Goal: Find contact information: Find contact information

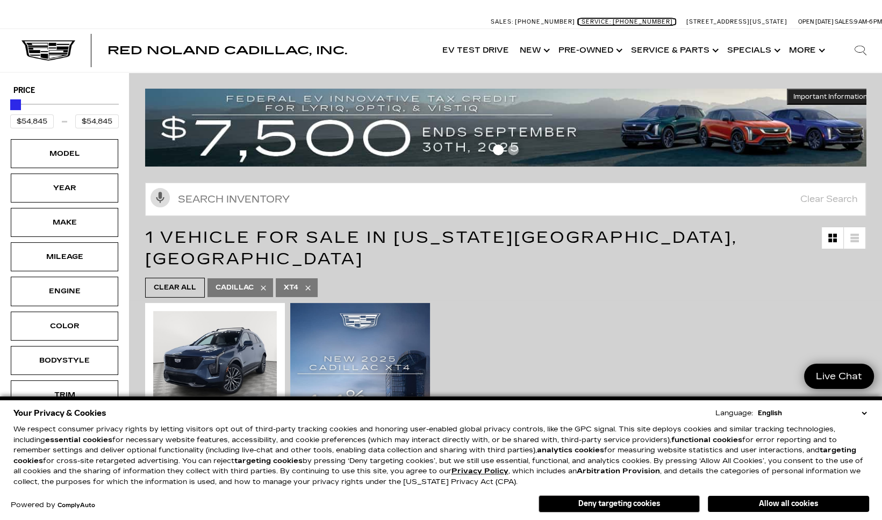
click at [581, 21] on span "Service:" at bounding box center [596, 21] width 30 height 7
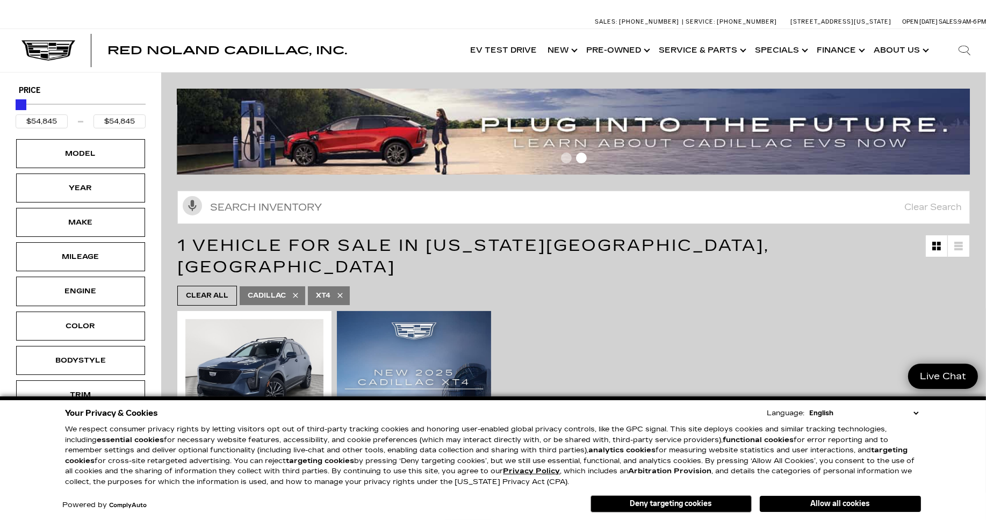
click at [789, 51] on icon "Search" at bounding box center [964, 50] width 13 height 13
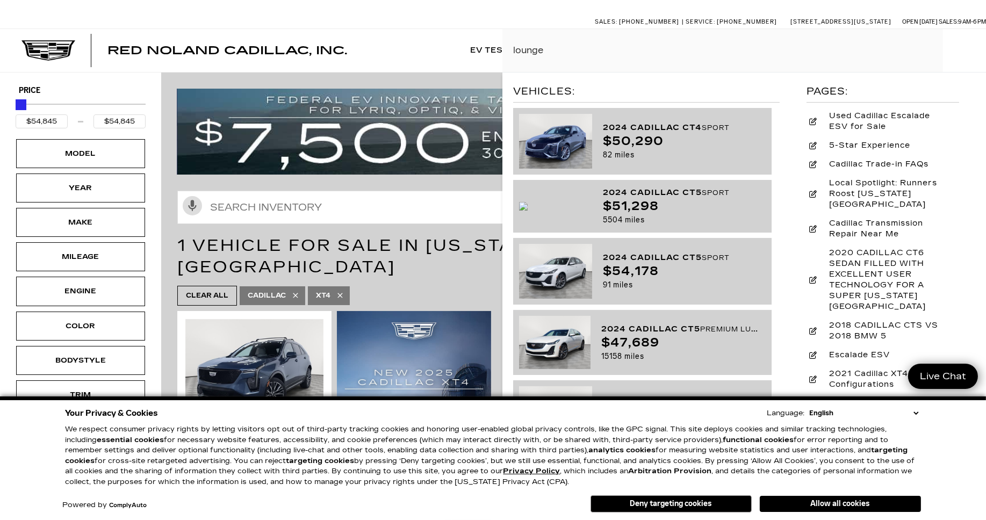
drag, startPoint x: 559, startPoint y: 48, endPoint x: 503, endPoint y: 48, distance: 56.4
click at [503, 48] on input "lounge" at bounding box center [744, 50] width 484 height 43
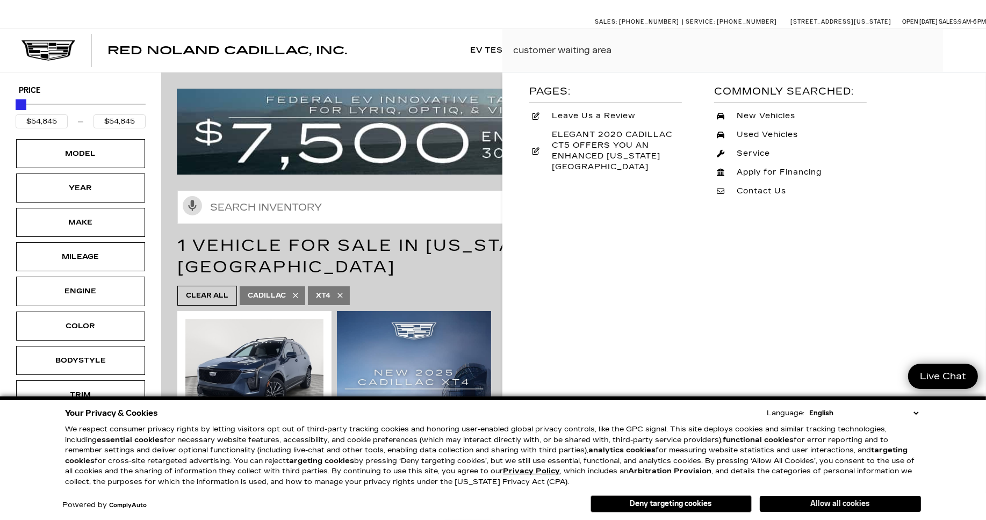
type input "customer waiting area"
click at [789, 504] on button "Allow all cookies" at bounding box center [840, 504] width 161 height 16
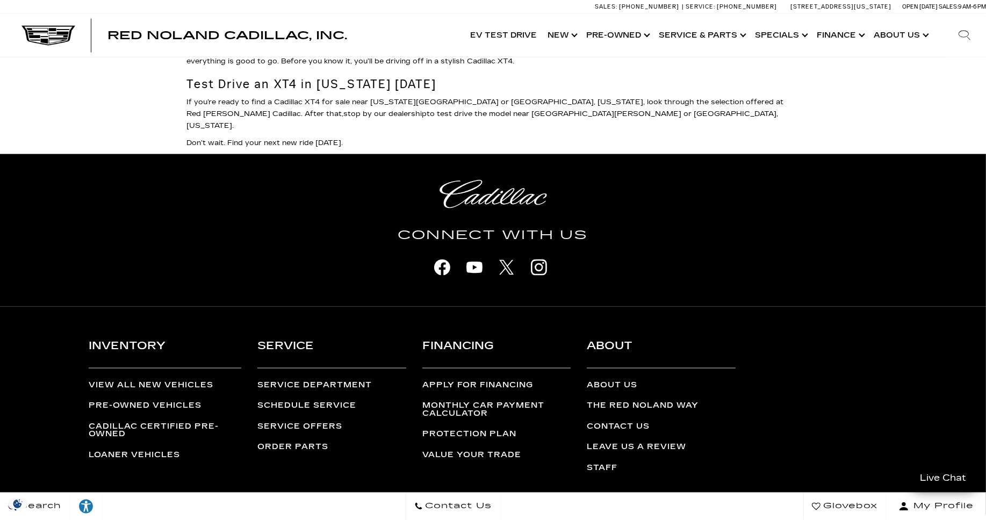
scroll to position [1980, 0]
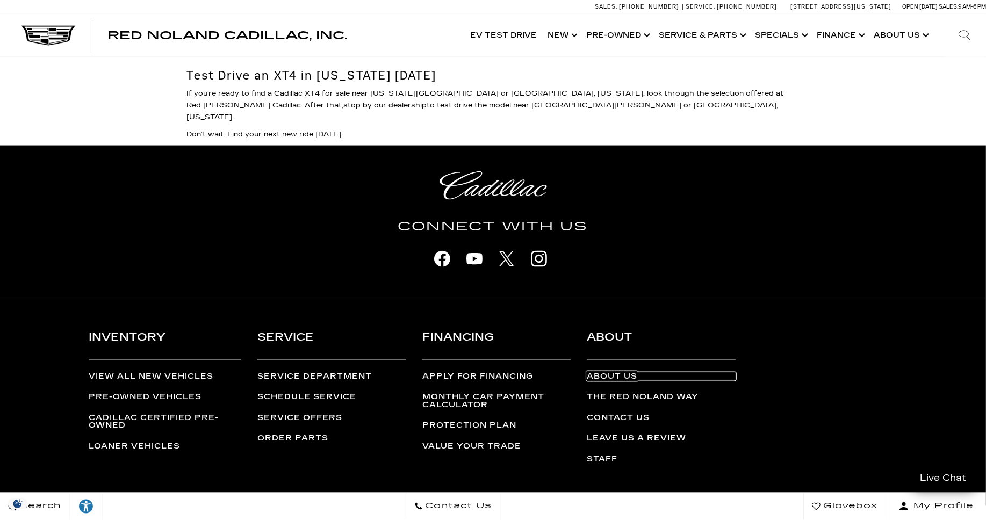
click at [610, 373] on link "About Us" at bounding box center [661, 377] width 149 height 8
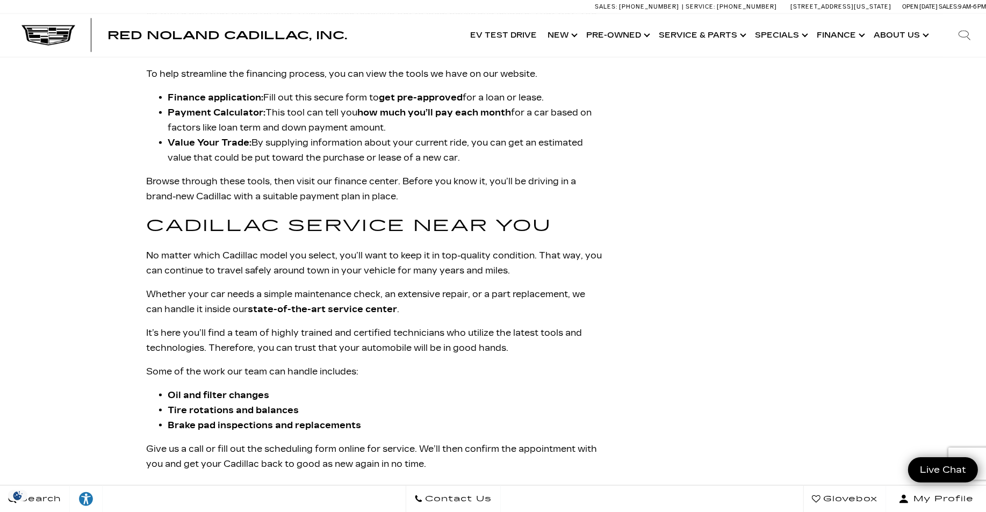
scroll to position [1516, 0]
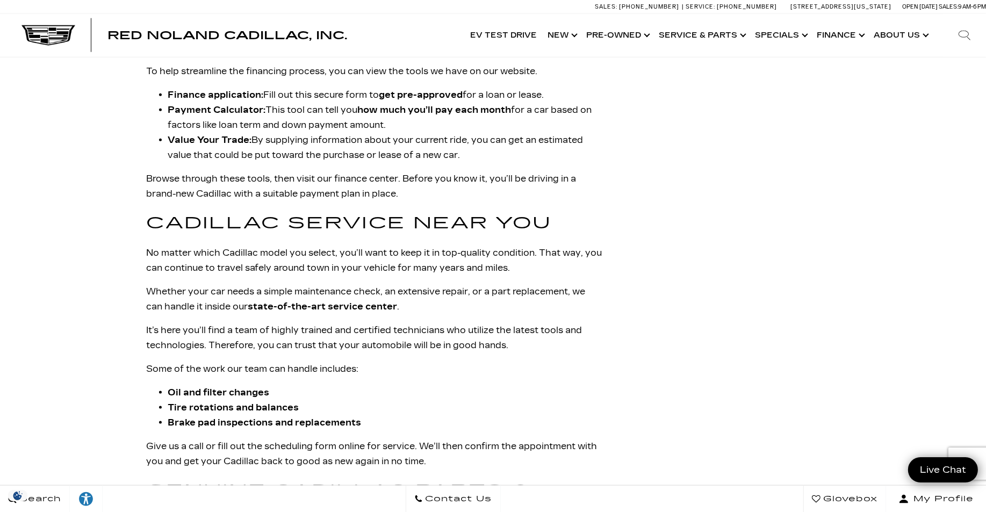
drag, startPoint x: 987, startPoint y: 63, endPoint x: 939, endPoint y: 322, distance: 263.4
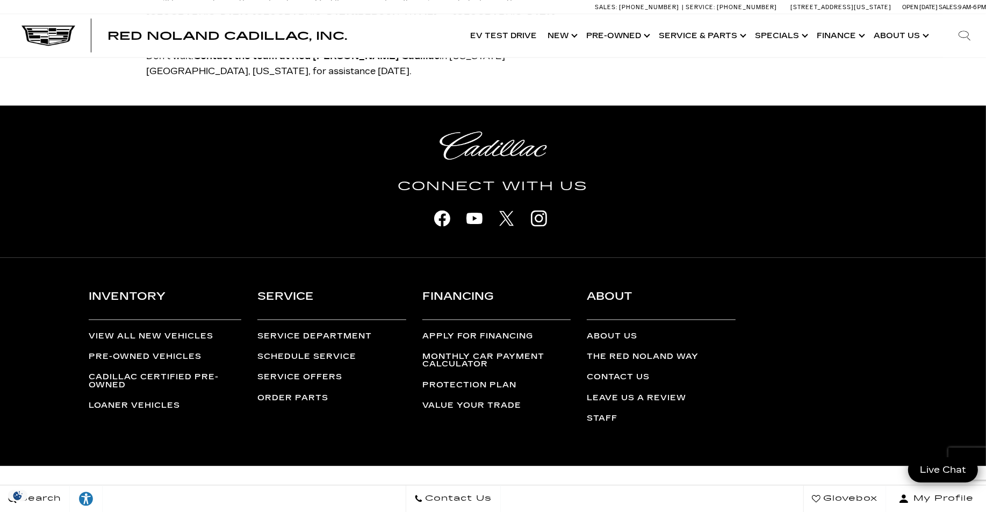
scroll to position [2371, 0]
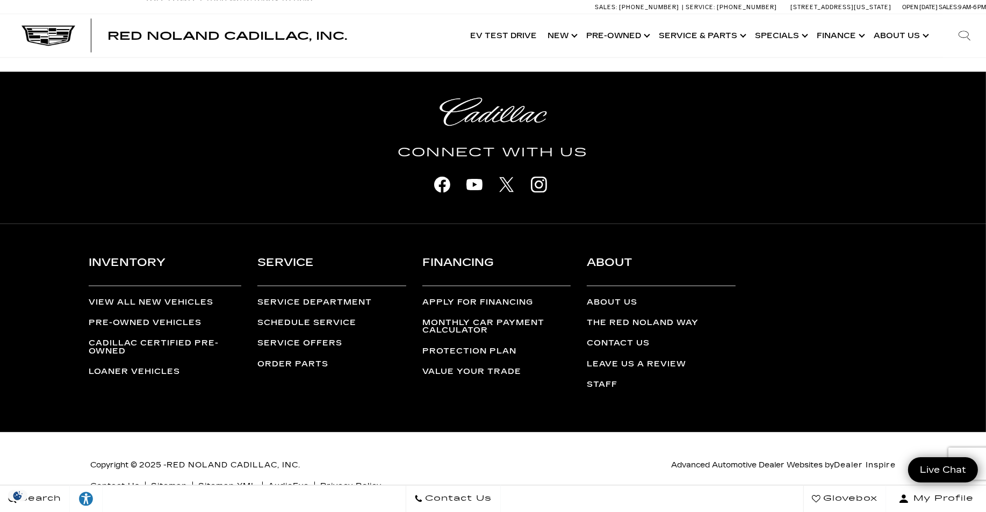
click at [649, 319] on link "The Red Noland Way" at bounding box center [643, 323] width 112 height 9
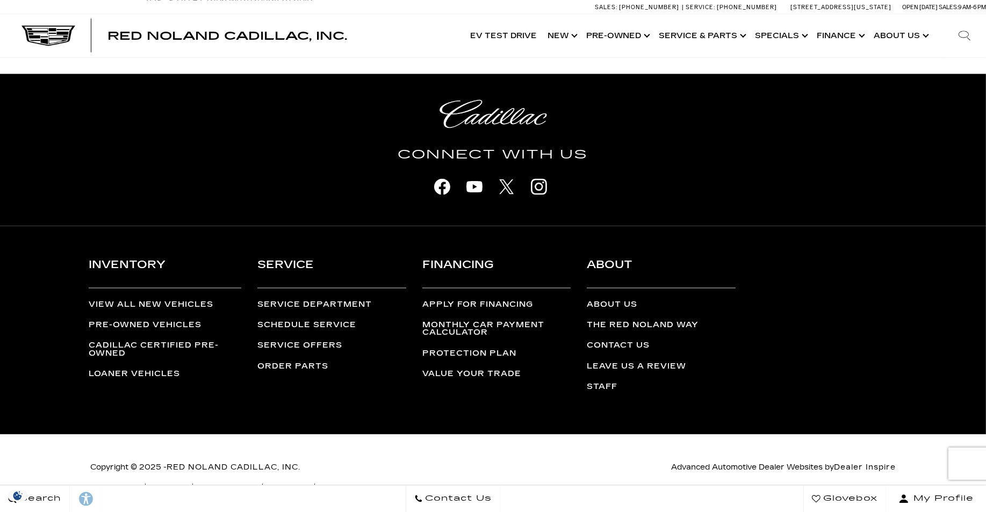
scroll to position [2369, 0]
click at [623, 341] on link "Contact Us" at bounding box center [618, 345] width 63 height 9
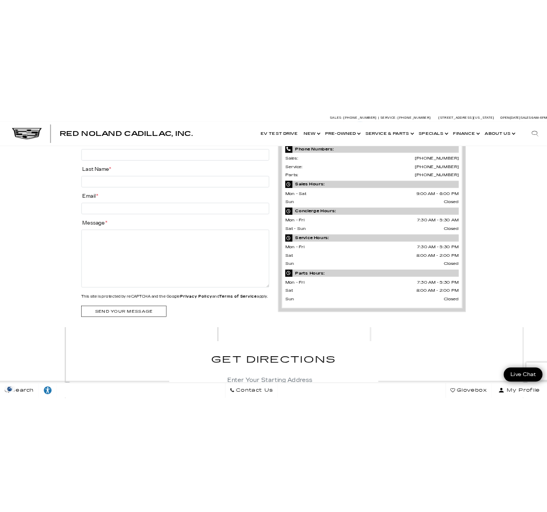
scroll to position [87, 0]
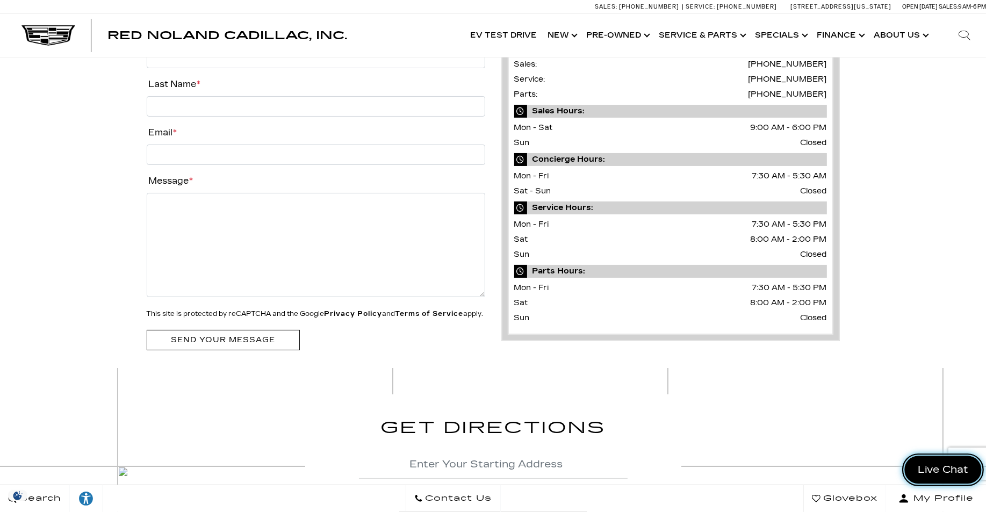
click at [951, 469] on span "Live Chat" at bounding box center [943, 469] width 63 height 13
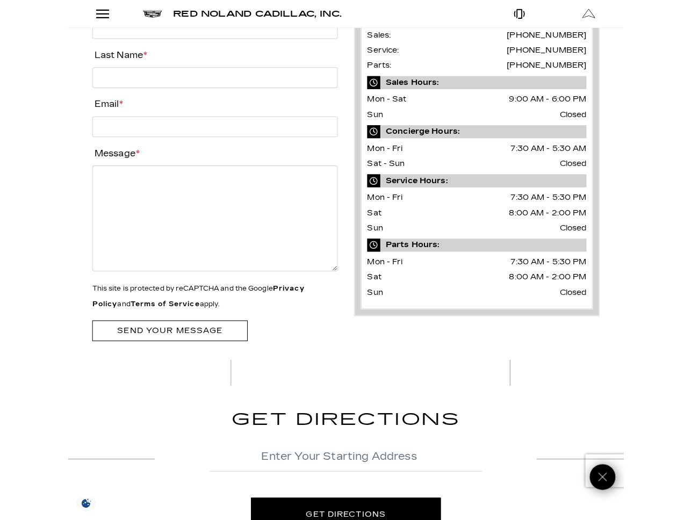
scroll to position [56, 0]
